Goal: Participate in discussion

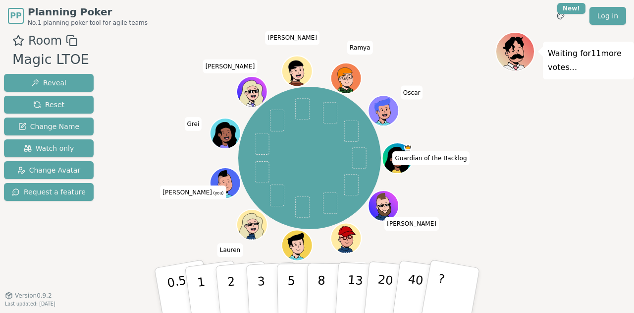
click at [555, 160] on div "Waiting for 11 more votes..." at bounding box center [564, 168] width 139 height 272
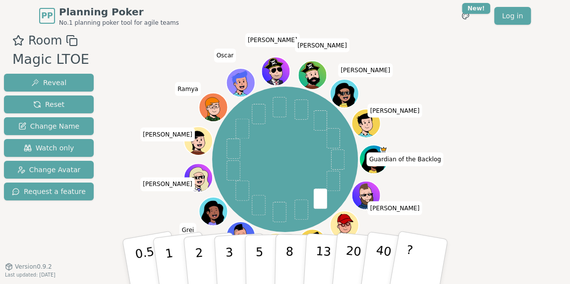
scroll to position [19, 0]
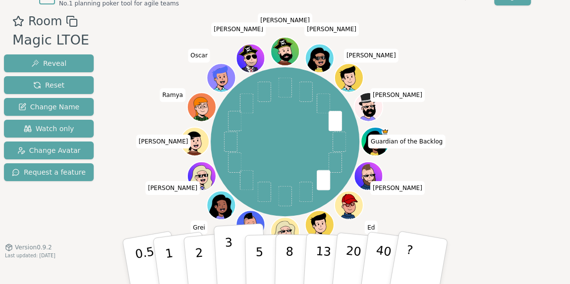
click at [228, 259] on p "3" at bounding box center [229, 263] width 11 height 54
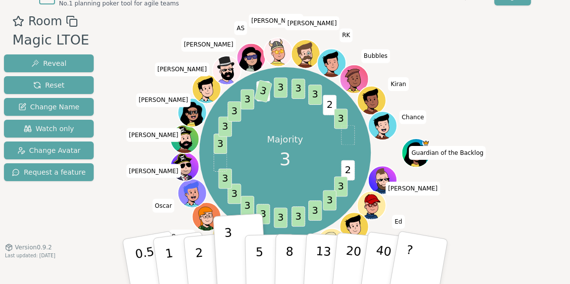
scroll to position [27, 0]
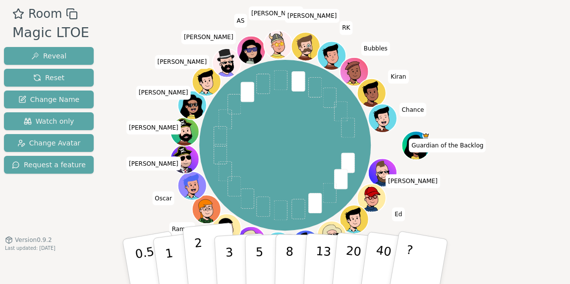
click at [211, 265] on button "2" at bounding box center [210, 262] width 56 height 79
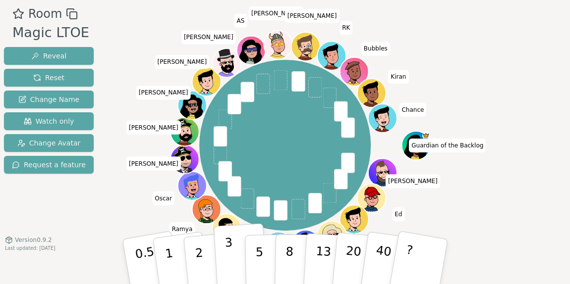
click at [229, 257] on p "3" at bounding box center [229, 263] width 11 height 54
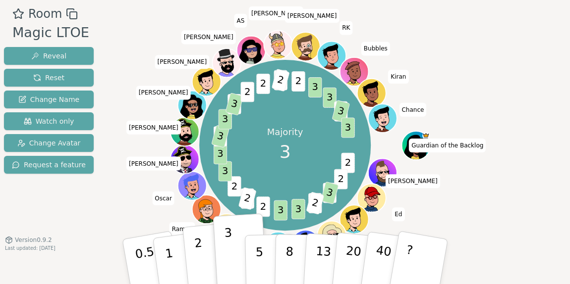
click at [201, 260] on p "2" at bounding box center [200, 263] width 13 height 54
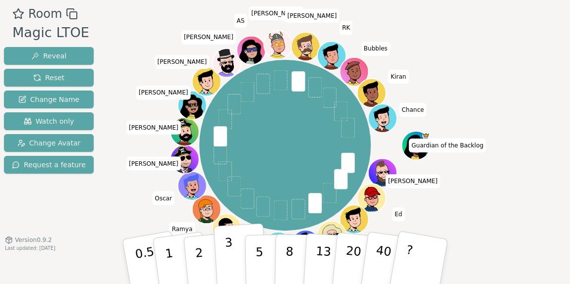
click at [237, 254] on button "3" at bounding box center [241, 261] width 54 height 77
click at [541, 46] on div "Room Magic LTOE Reveal Reset Change Name Watch only Change Avatar Request a fea…" at bounding box center [285, 141] width 570 height 272
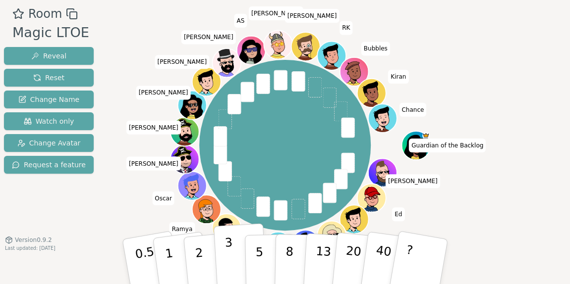
click at [233, 263] on button "3" at bounding box center [241, 261] width 54 height 77
click at [546, 200] on div "Room Magic LTOE Reveal Reset Change Name Watch only Change Avatar Request a fea…" at bounding box center [285, 141] width 570 height 272
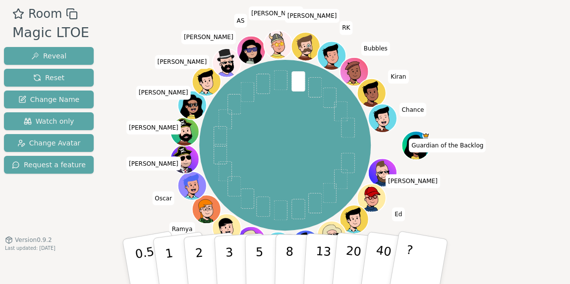
click at [539, 148] on div "Room Magic LTOE Reveal Reset Change Name Watch only Change Avatar Request a fea…" at bounding box center [285, 141] width 570 height 272
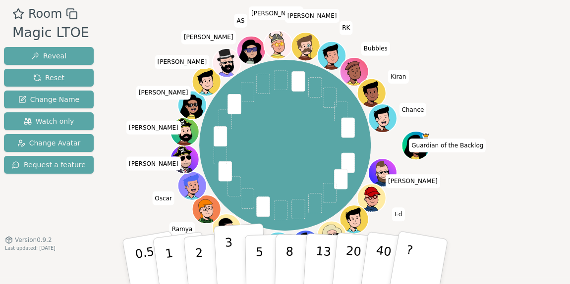
click at [237, 250] on button "3" at bounding box center [241, 261] width 54 height 77
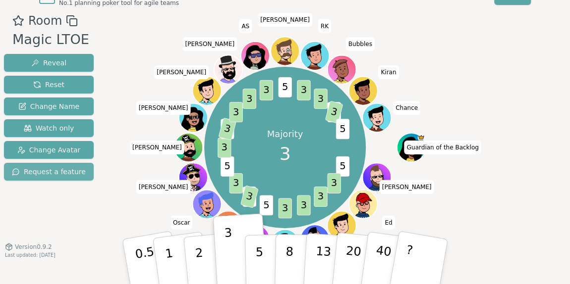
scroll to position [19, 0]
